Goal: Task Accomplishment & Management: Manage account settings

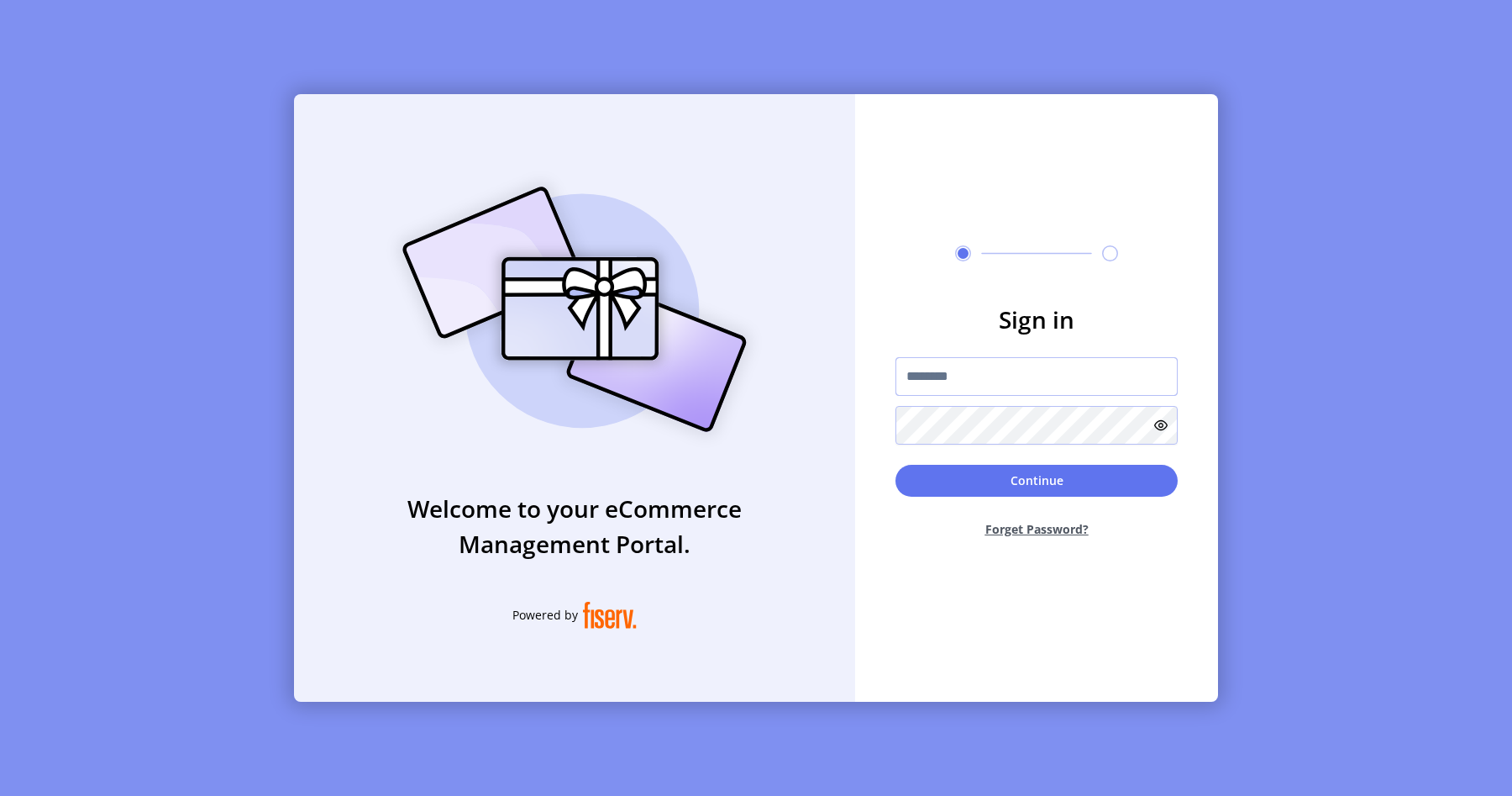
click at [999, 384] on input "text" at bounding box center [1036, 376] width 282 height 38
type input "**********"
click at [1033, 486] on button "Continue" at bounding box center [1036, 480] width 282 height 31
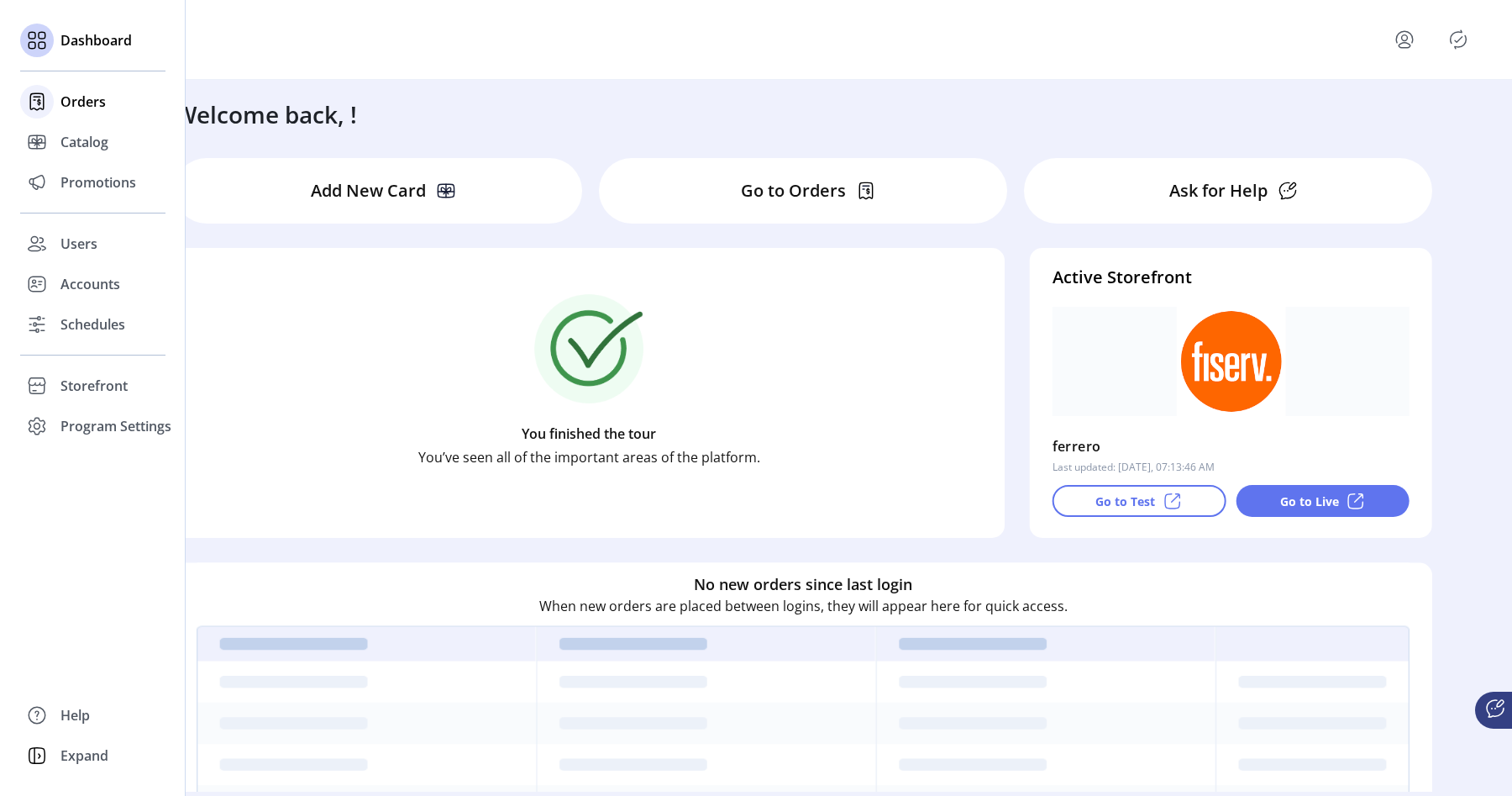
click at [29, 96] on icon at bounding box center [36, 101] width 27 height 27
